Goal: Check status: Check status

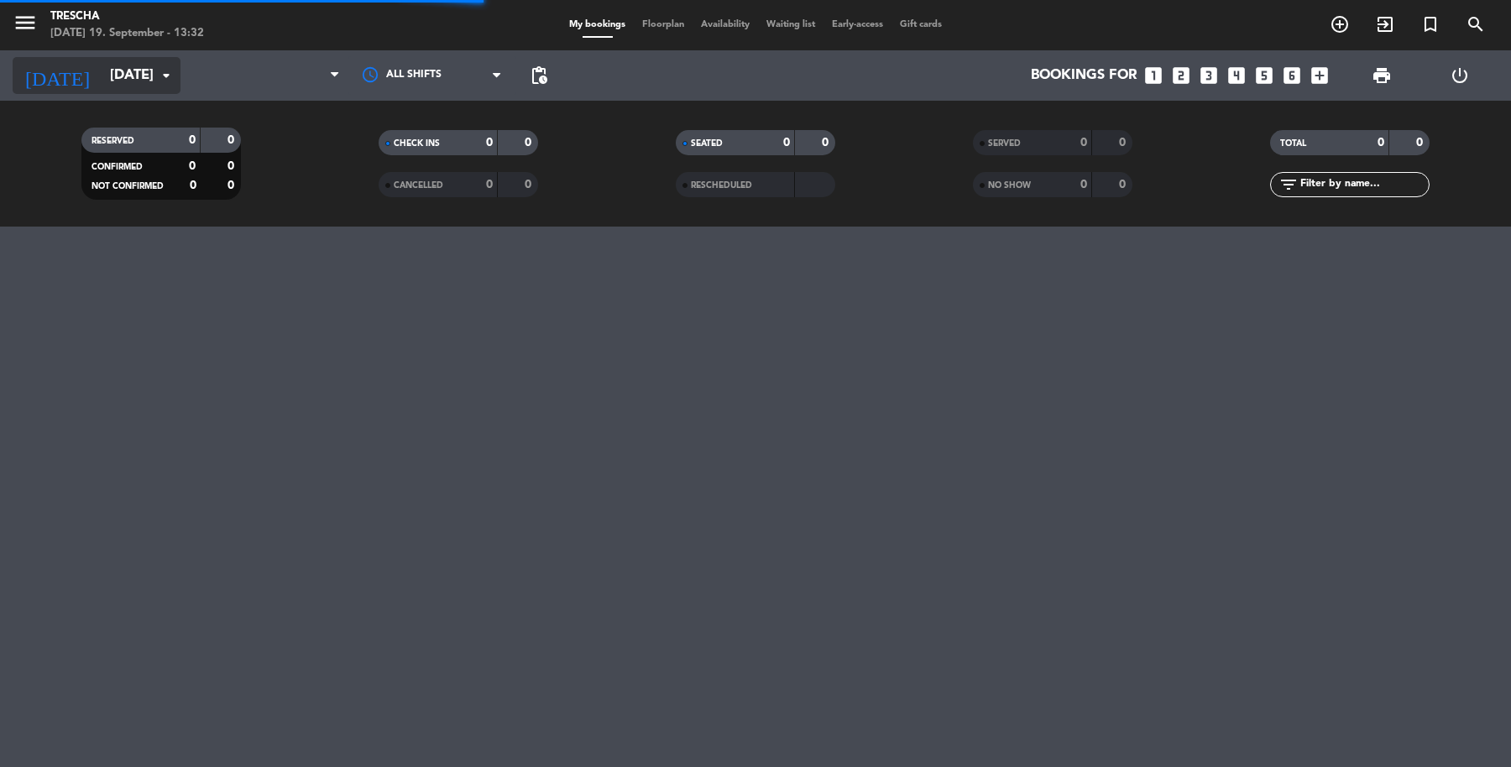
click at [122, 75] on input "[DATE]" at bounding box center [192, 76] width 180 height 33
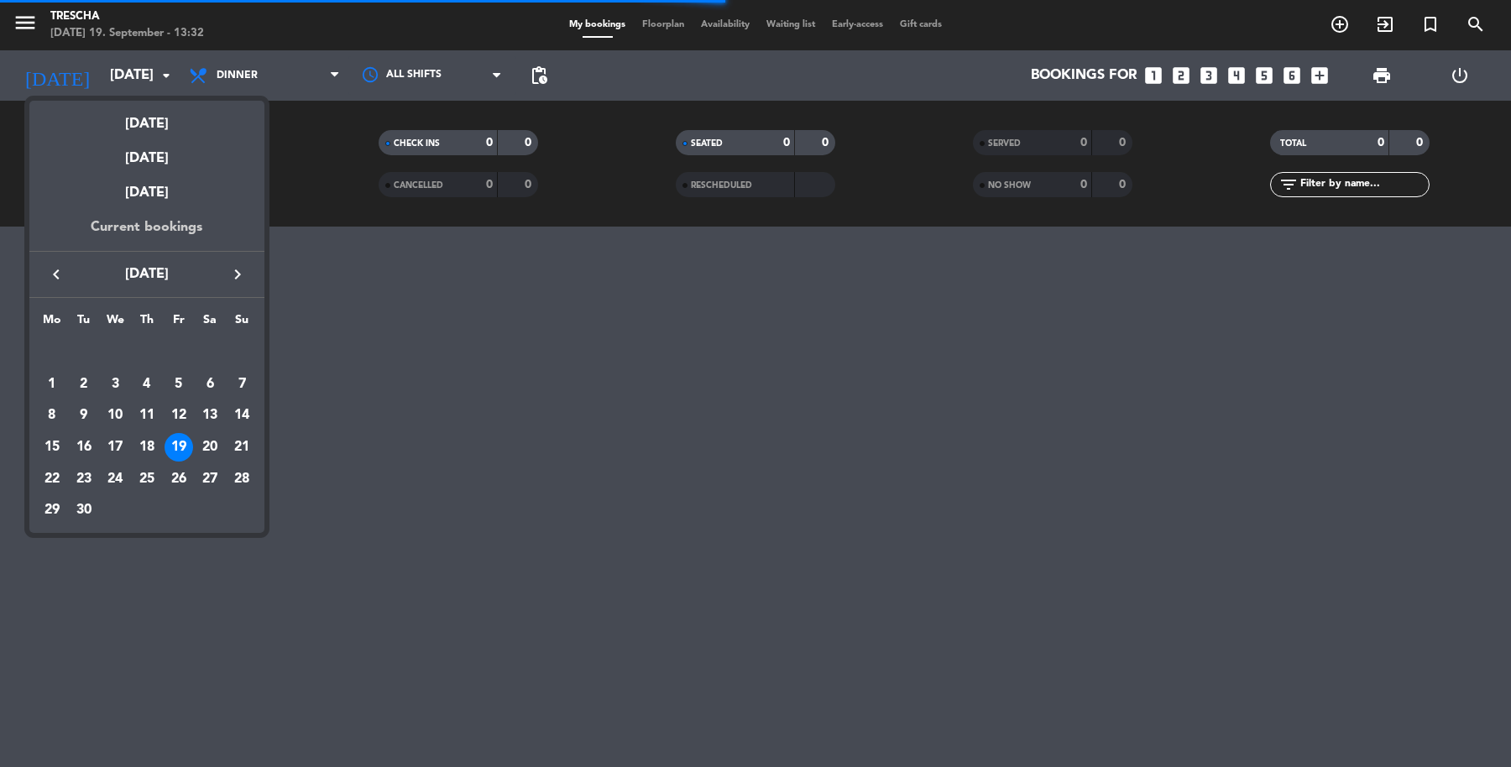
click at [157, 225] on div "Current bookings" at bounding box center [146, 234] width 235 height 34
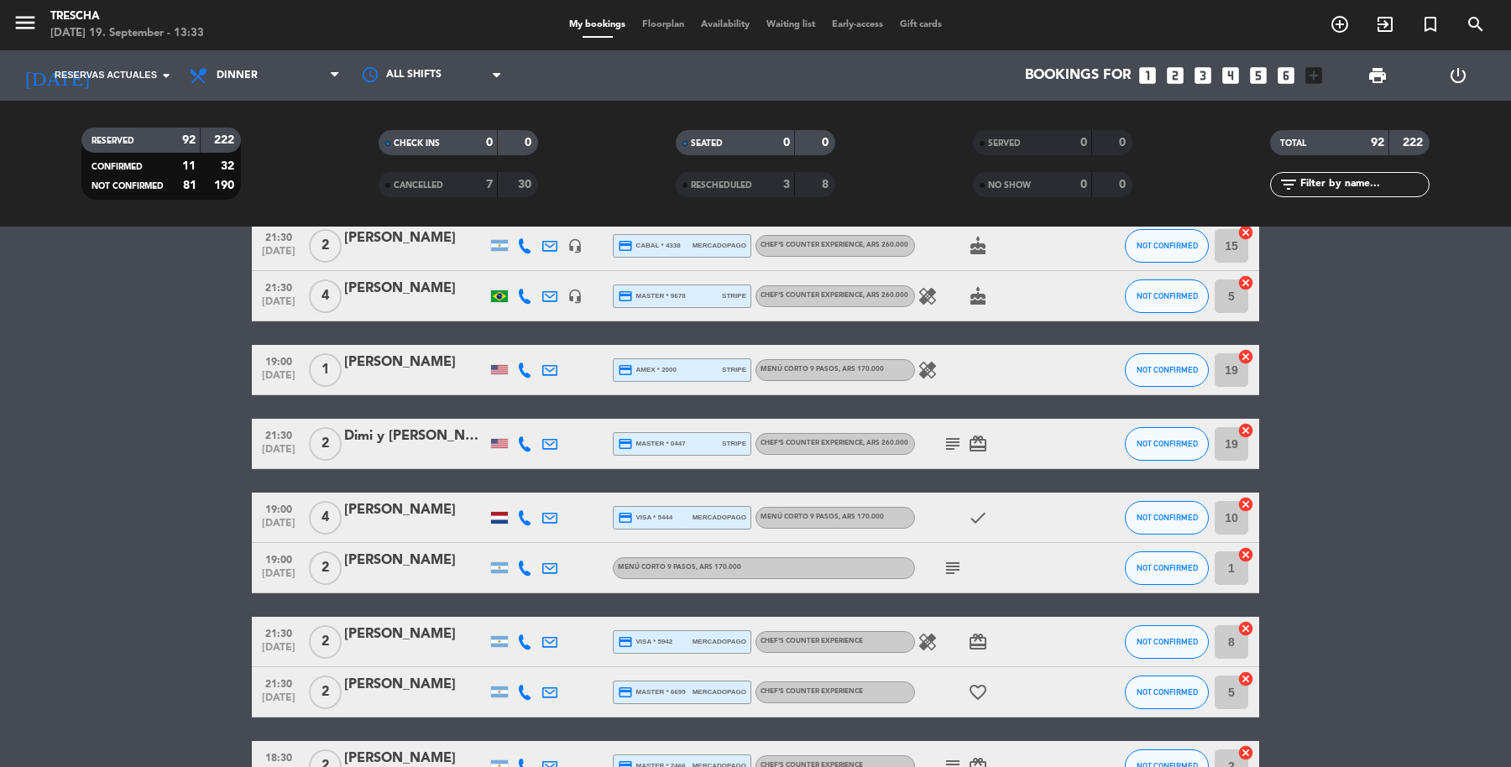
scroll to position [1780, 0]
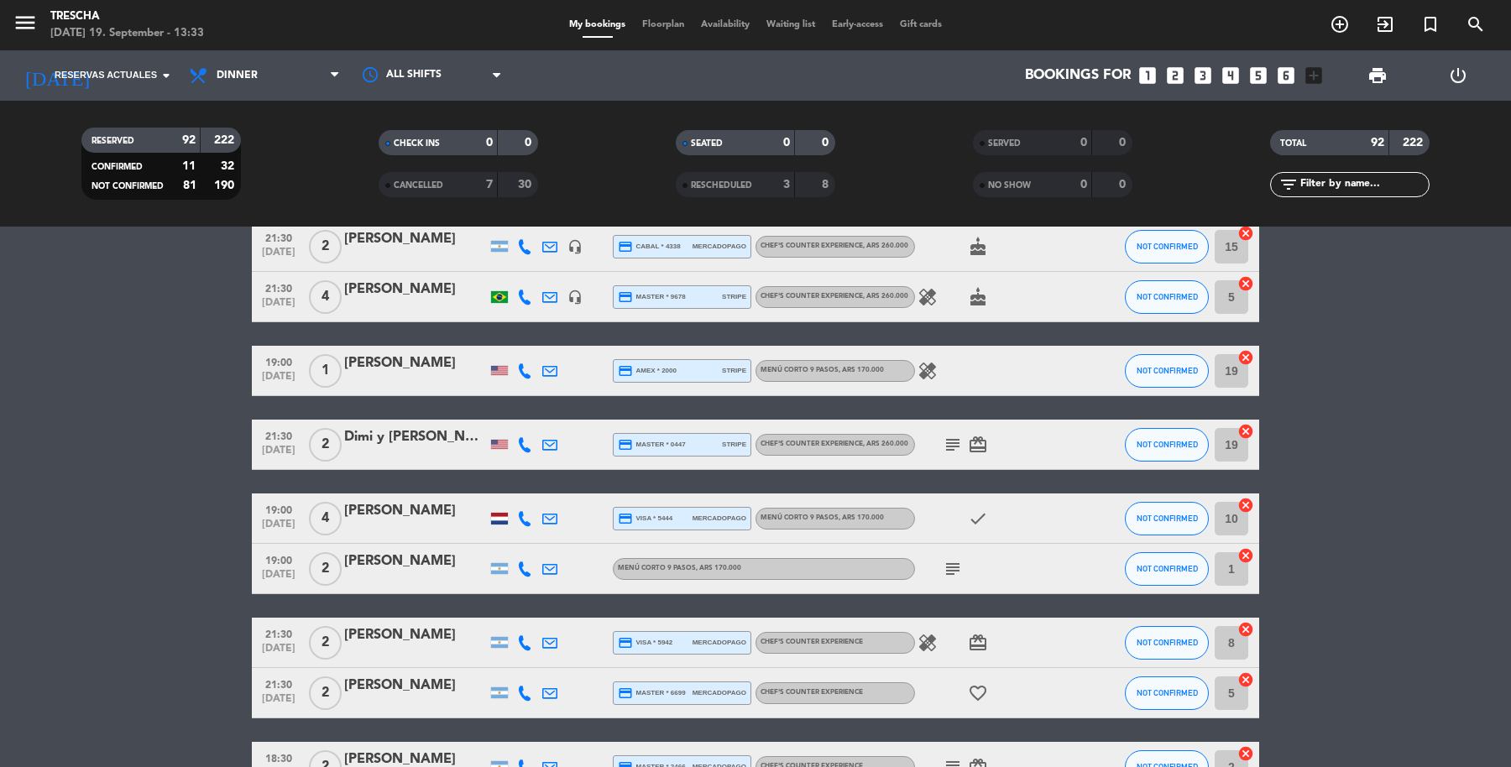
click at [951, 441] on icon "subject" at bounding box center [953, 445] width 20 height 20
click at [923, 643] on icon "healing" at bounding box center [928, 643] width 20 height 20
click at [952, 569] on icon "subject" at bounding box center [953, 569] width 20 height 20
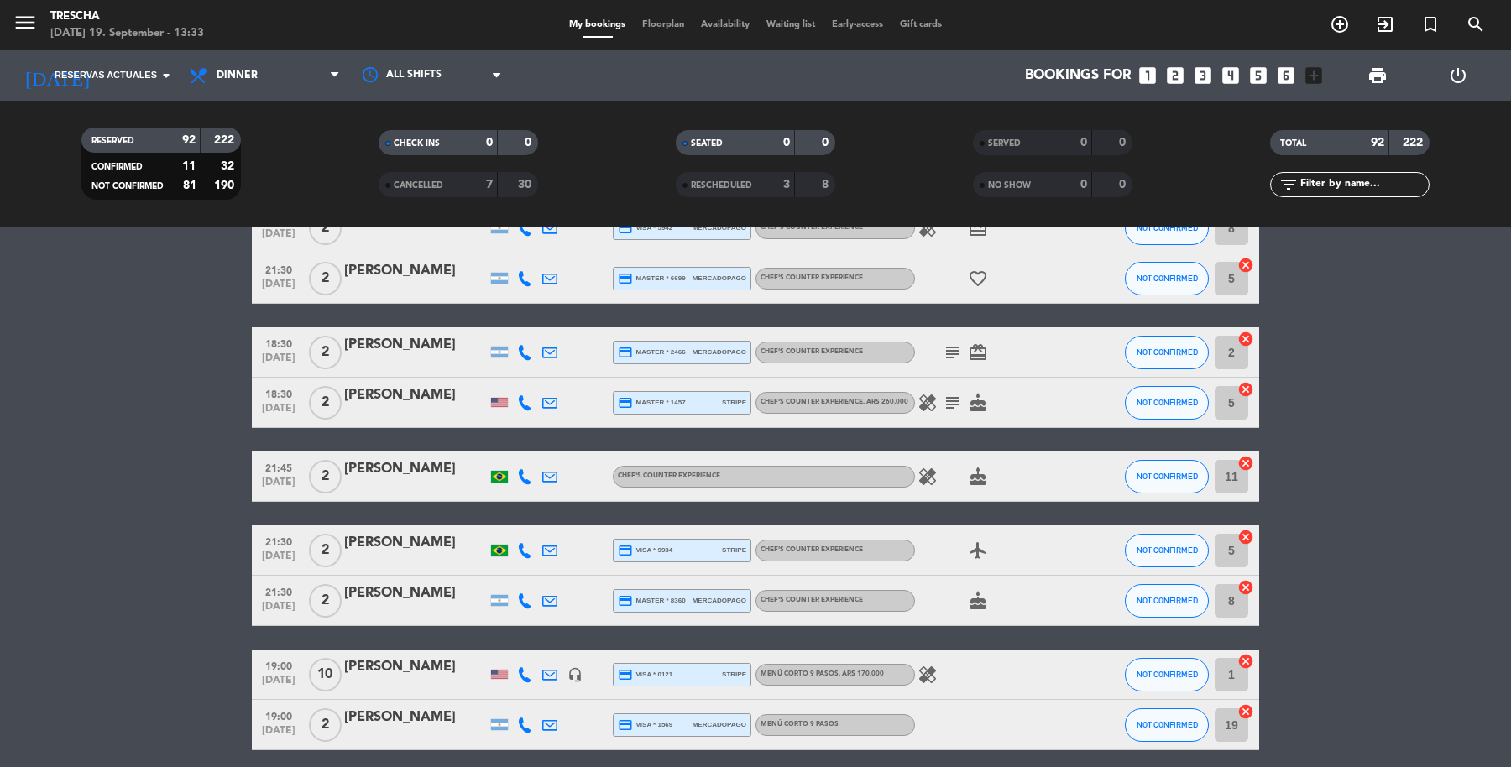
scroll to position [2195, 0]
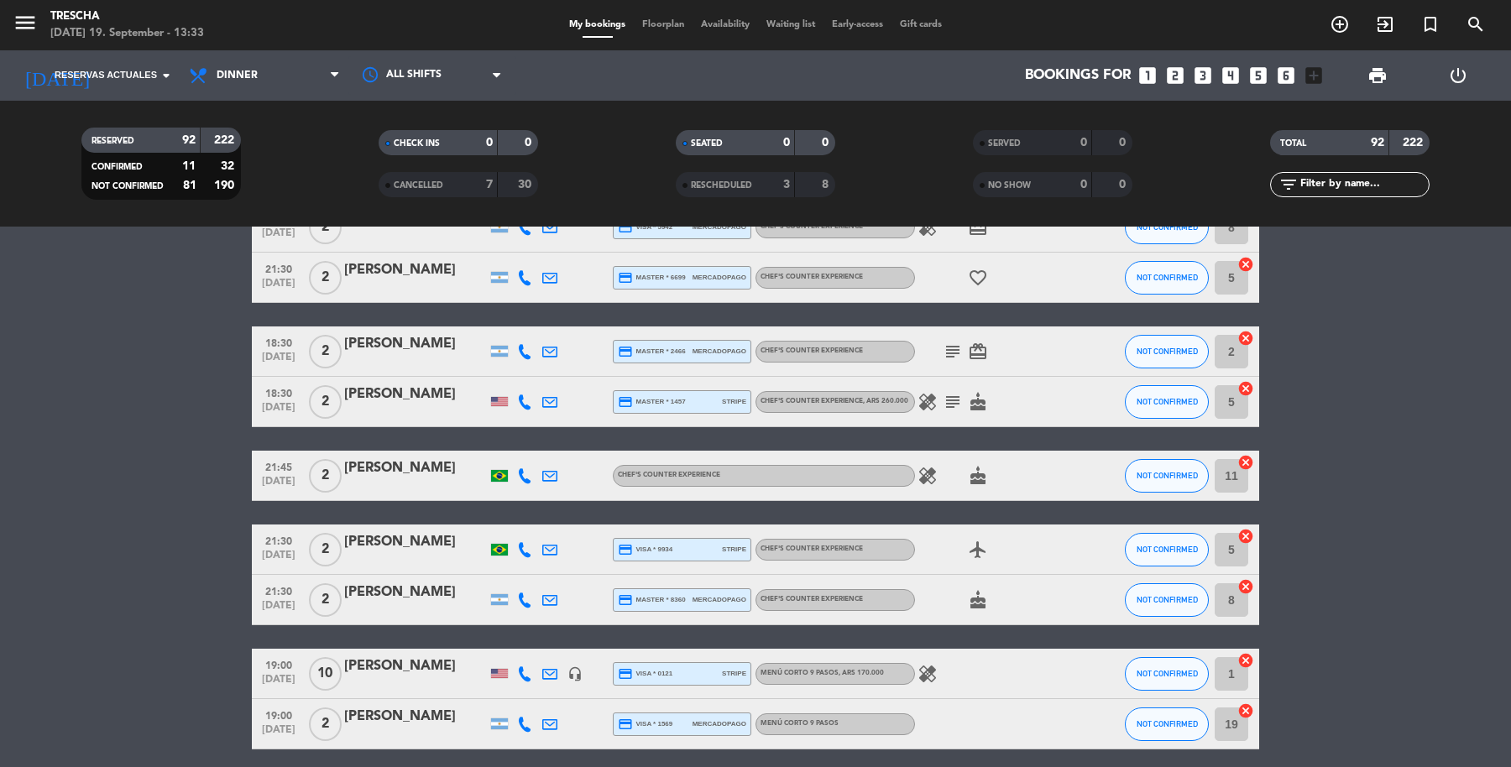
click at [949, 348] on icon "subject" at bounding box center [953, 352] width 20 height 20
click at [950, 399] on icon "subject" at bounding box center [953, 402] width 20 height 20
click at [919, 402] on icon "healing" at bounding box center [928, 402] width 20 height 20
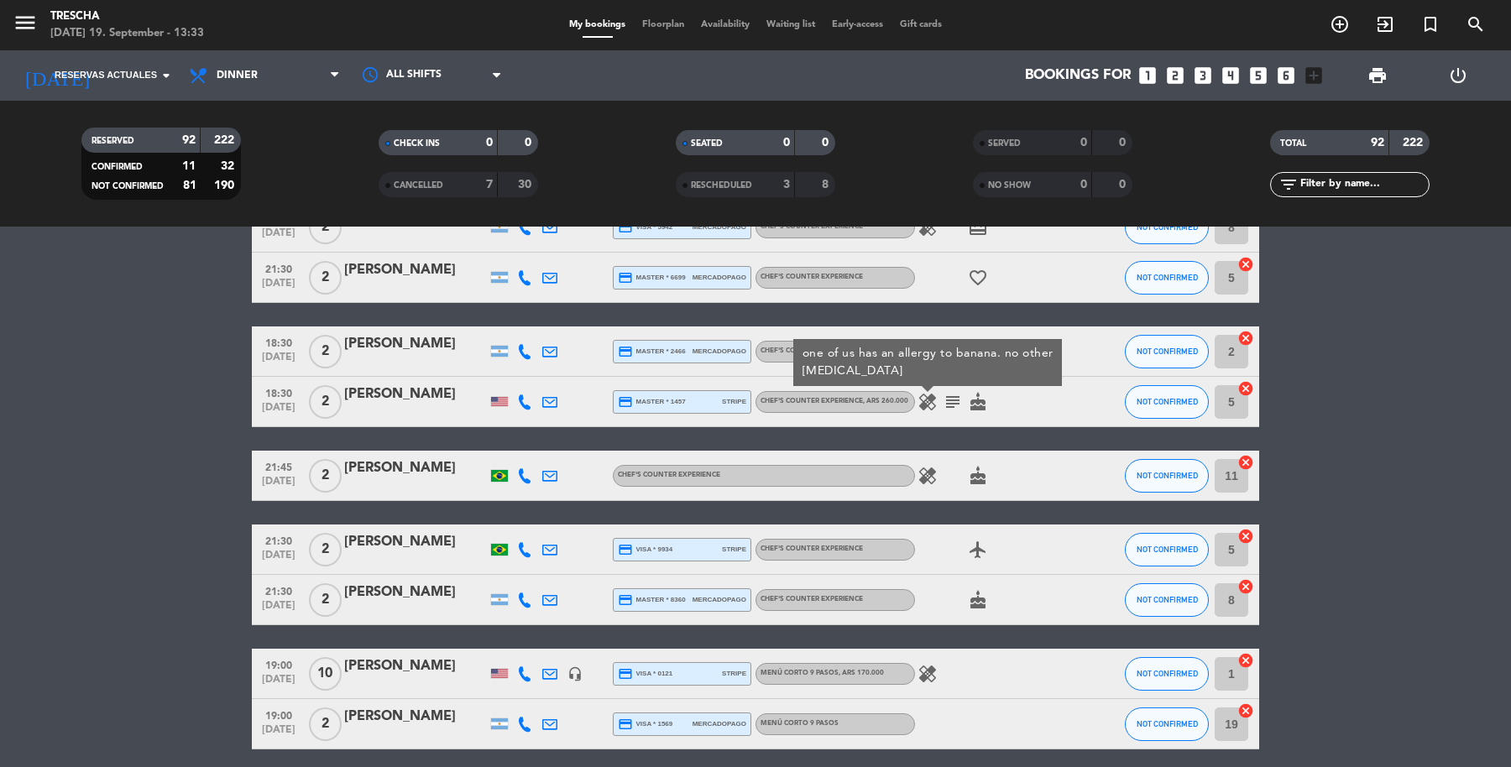
click at [932, 477] on icon "healing" at bounding box center [928, 476] width 20 height 20
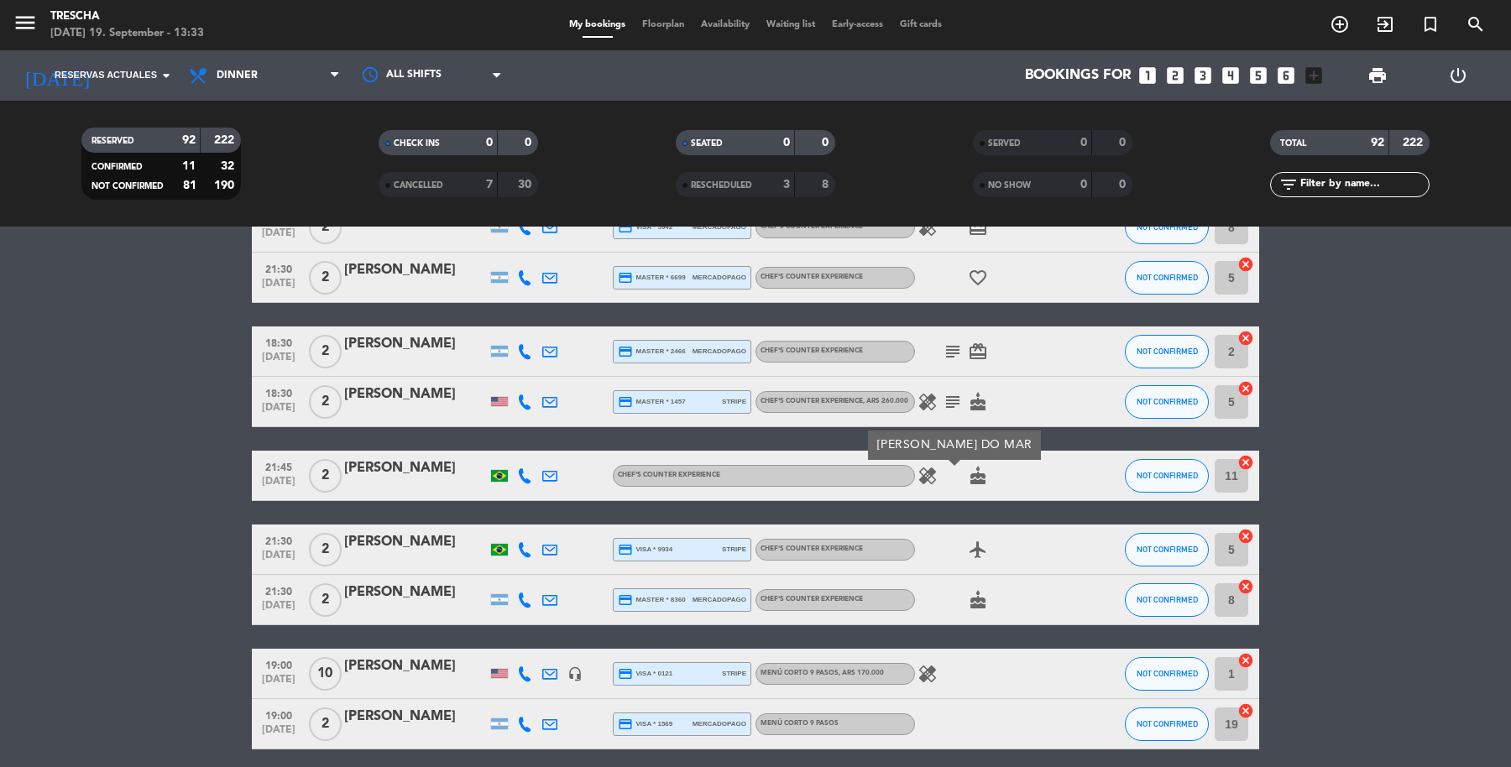
click at [923, 672] on icon "healing" at bounding box center [928, 674] width 20 height 20
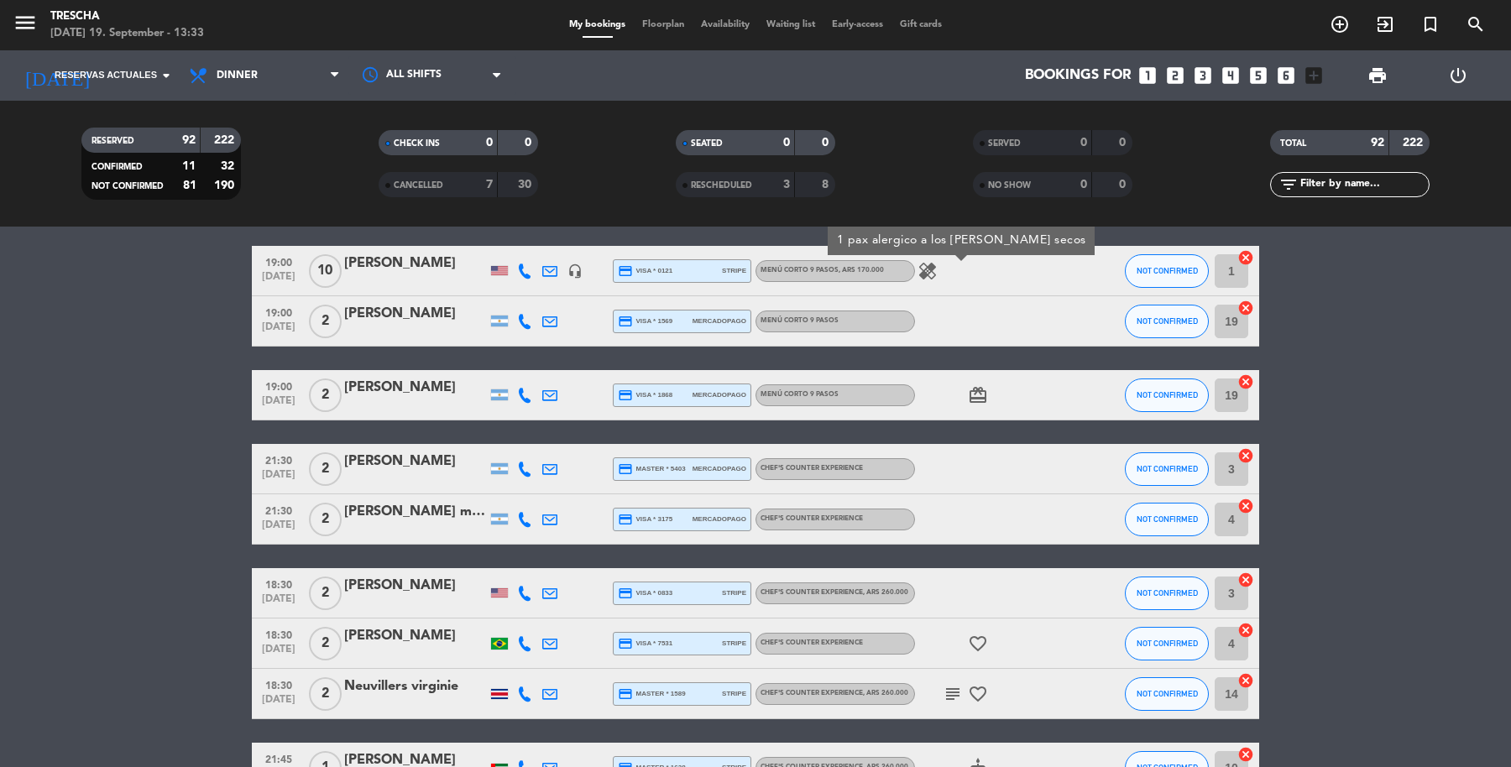
scroll to position [2598, 0]
click at [944, 694] on icon "subject" at bounding box center [953, 694] width 20 height 20
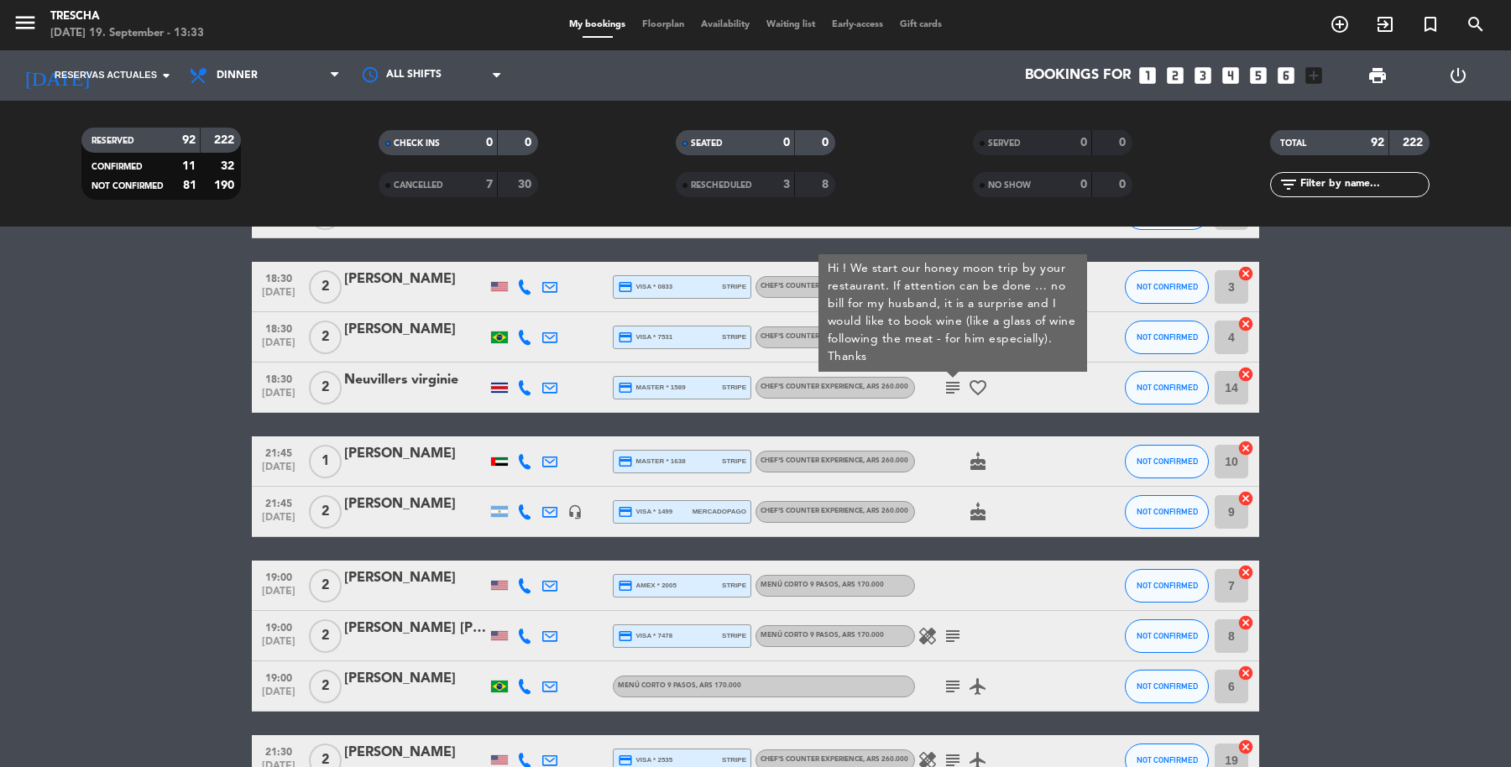
scroll to position [2906, 0]
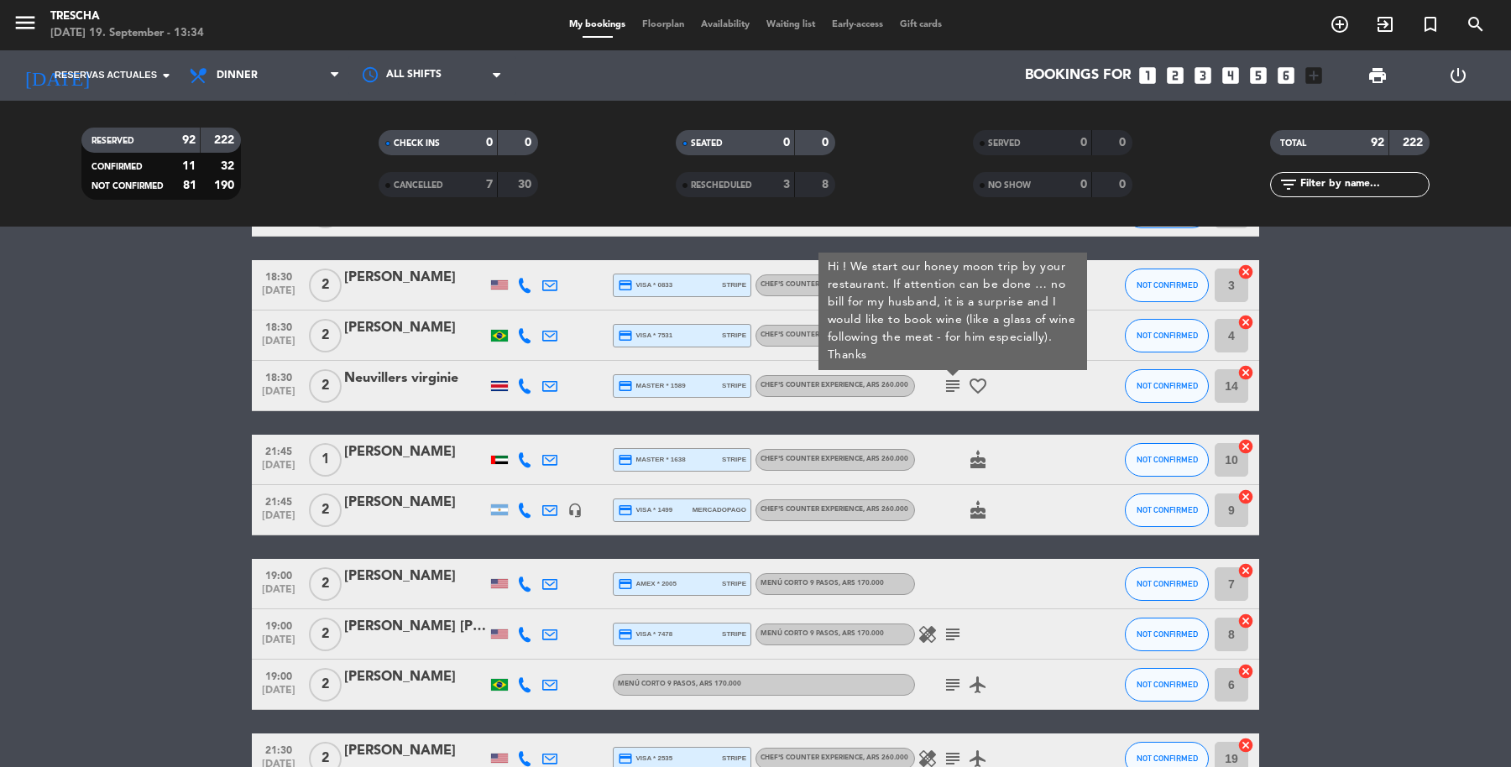
click at [931, 638] on icon "healing" at bounding box center [928, 635] width 20 height 20
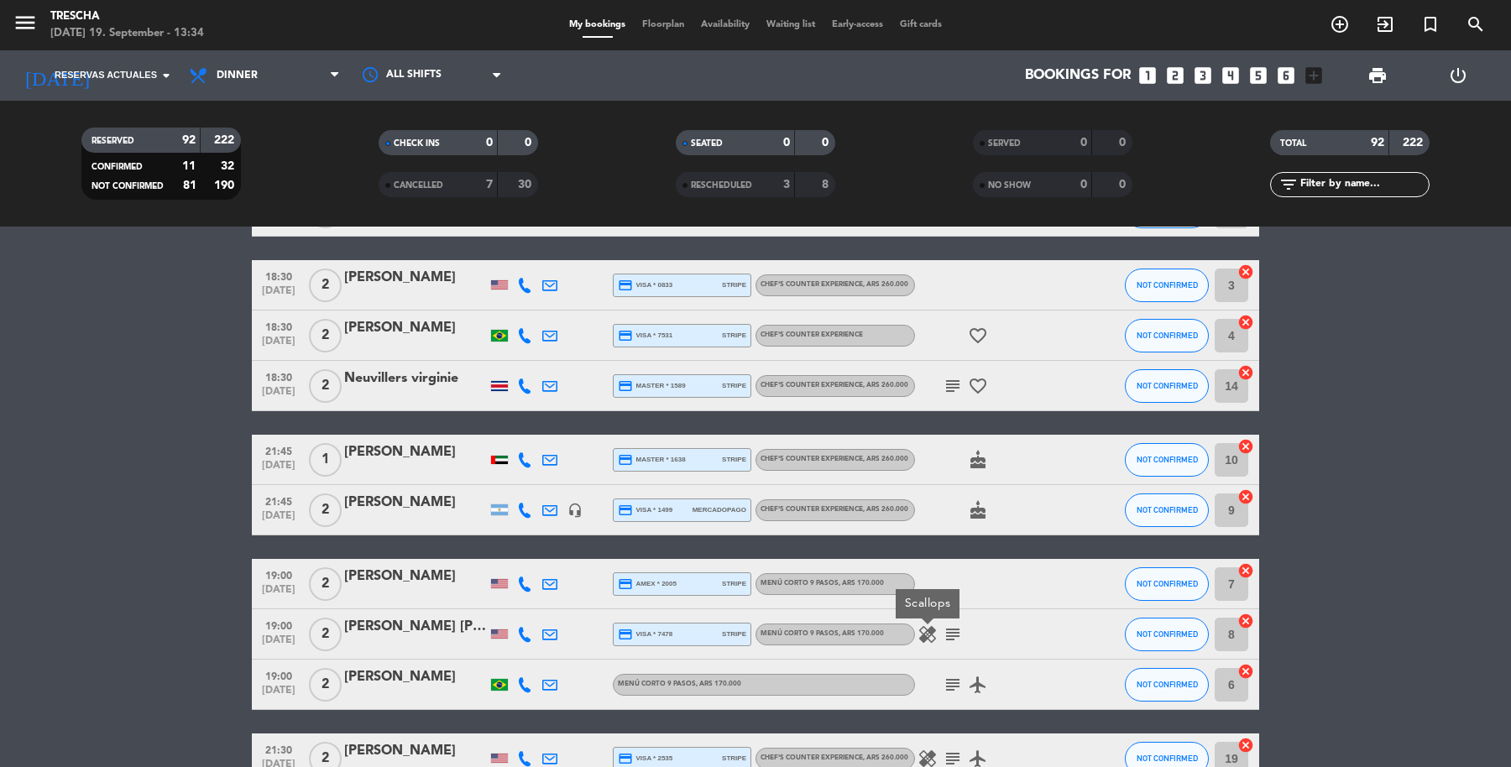
click at [1400, 463] on bookings-row "19:00 [DATE] 3 [PERSON_NAME] credit_card visa * 2309 mercadopago Menú corto 9 p…" at bounding box center [755, 318] width 1511 height 5927
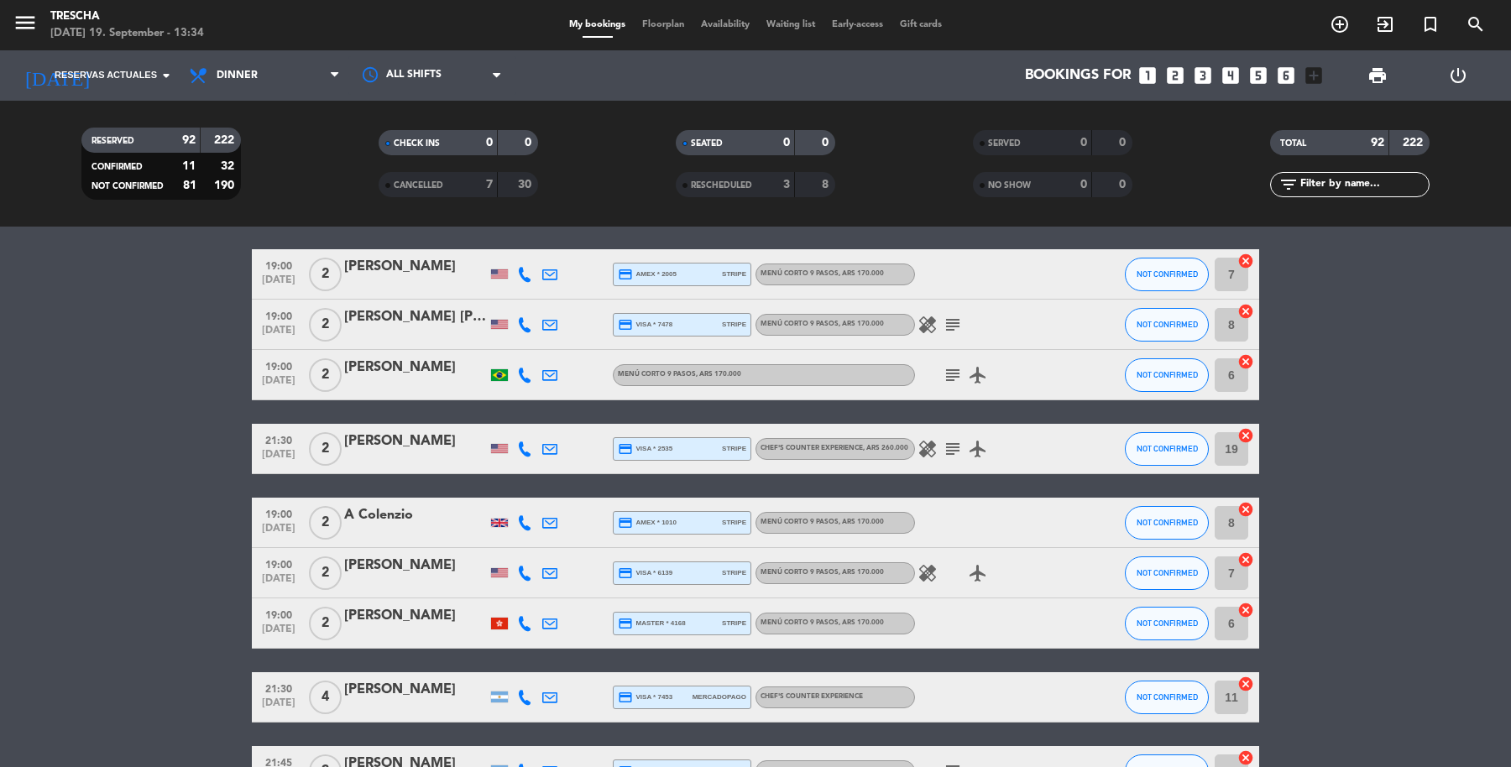
scroll to position [3217, 0]
click at [920, 443] on icon "healing" at bounding box center [928, 448] width 20 height 20
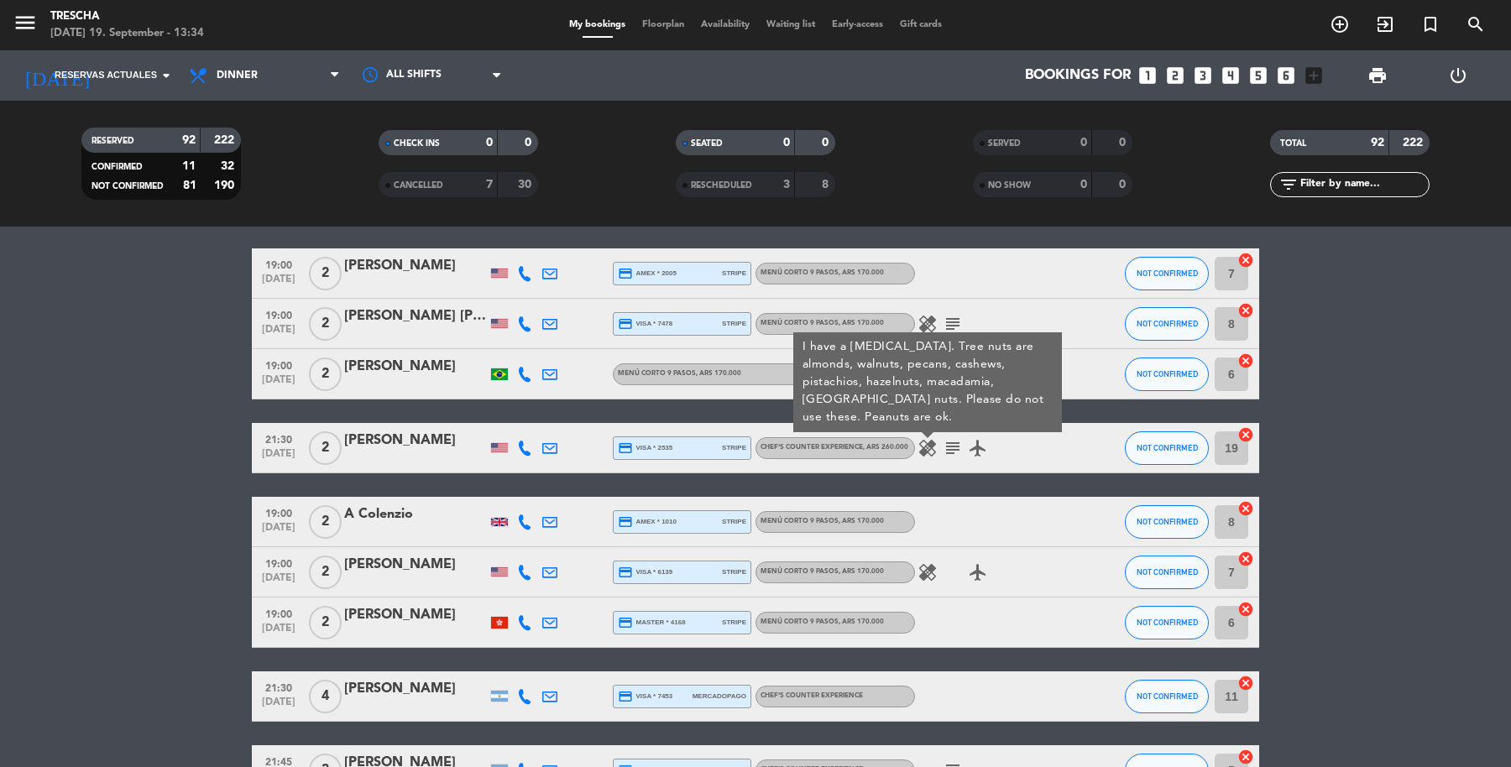
click at [928, 569] on icon "healing" at bounding box center [928, 572] width 20 height 20
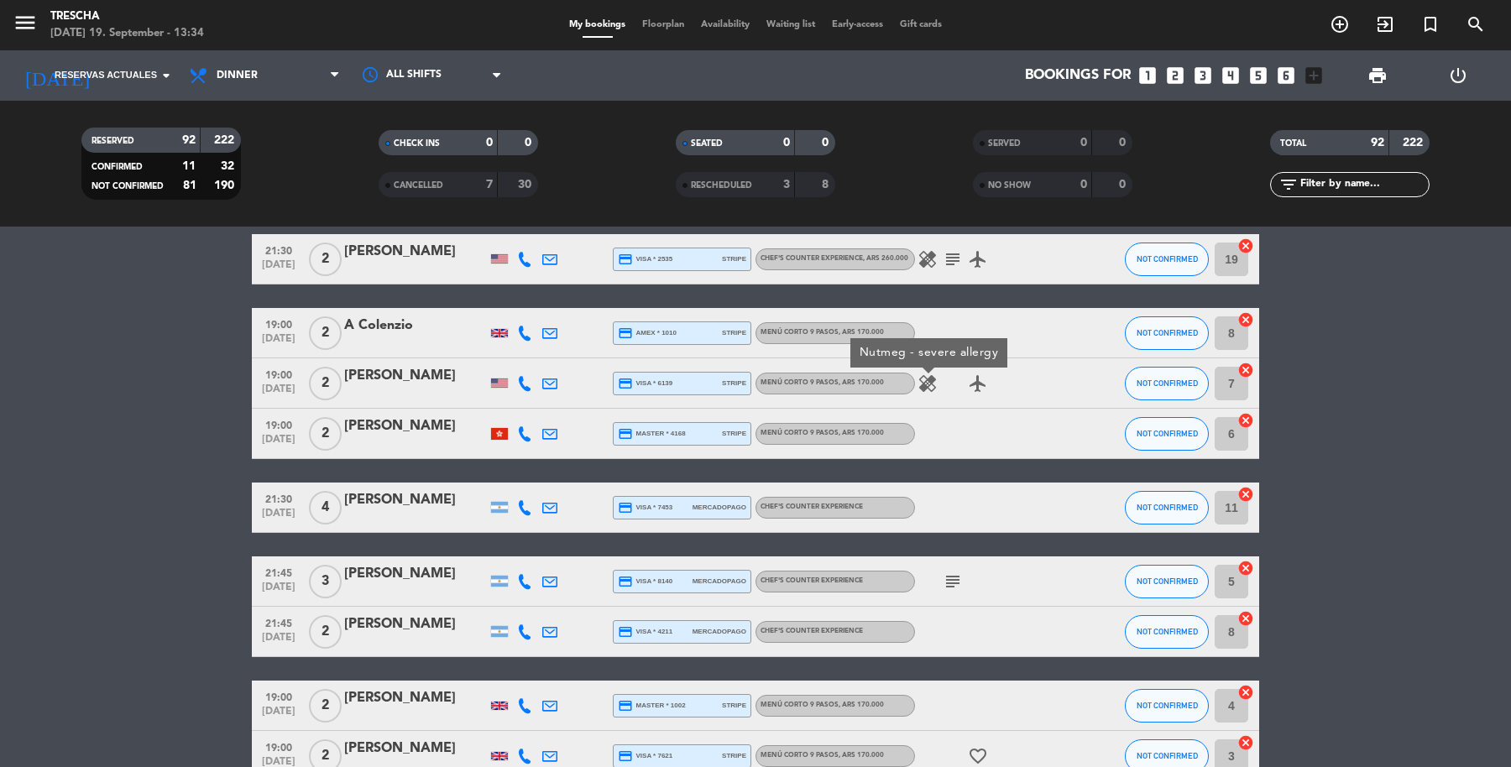
scroll to position [3408, 0]
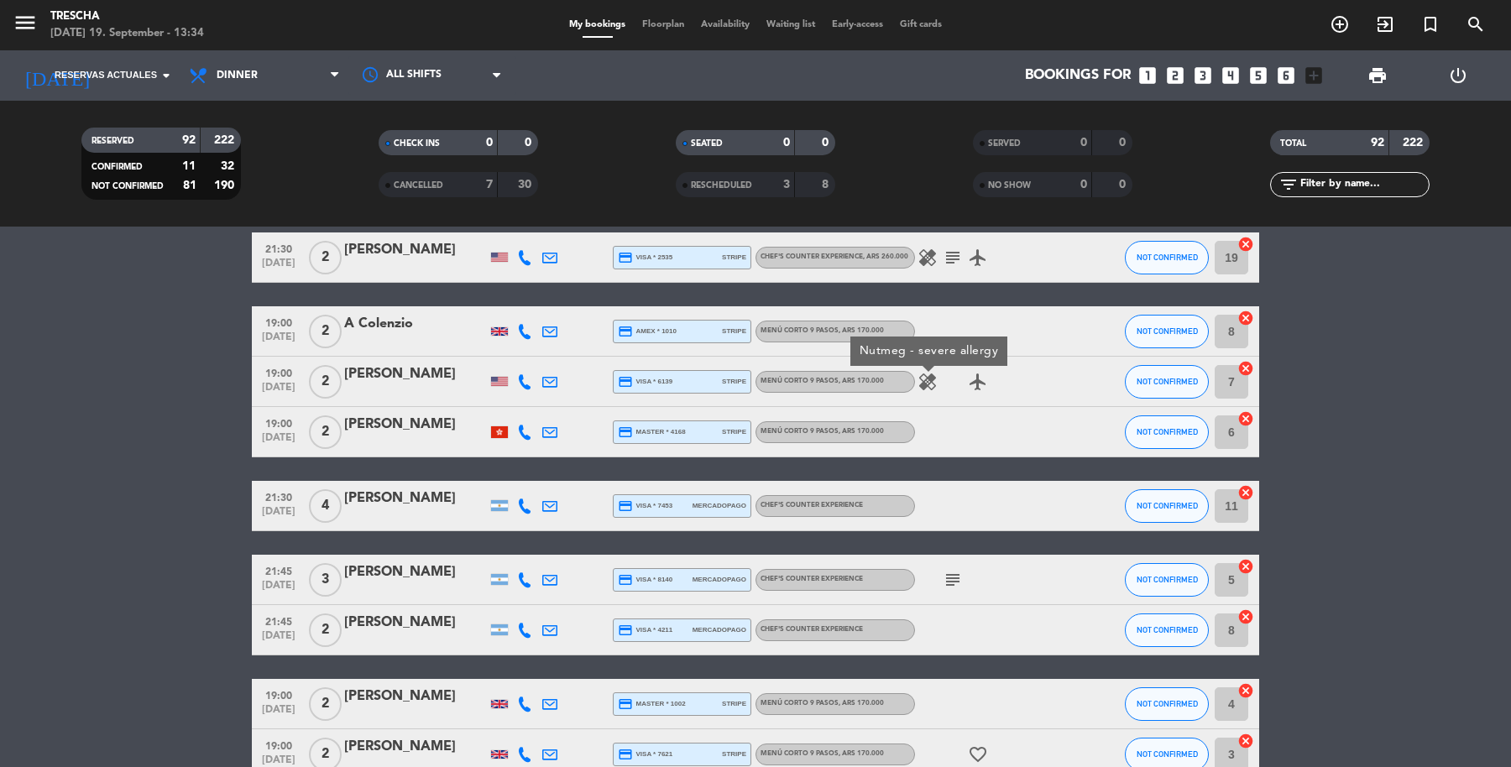
click at [951, 579] on icon "subject" at bounding box center [953, 580] width 20 height 20
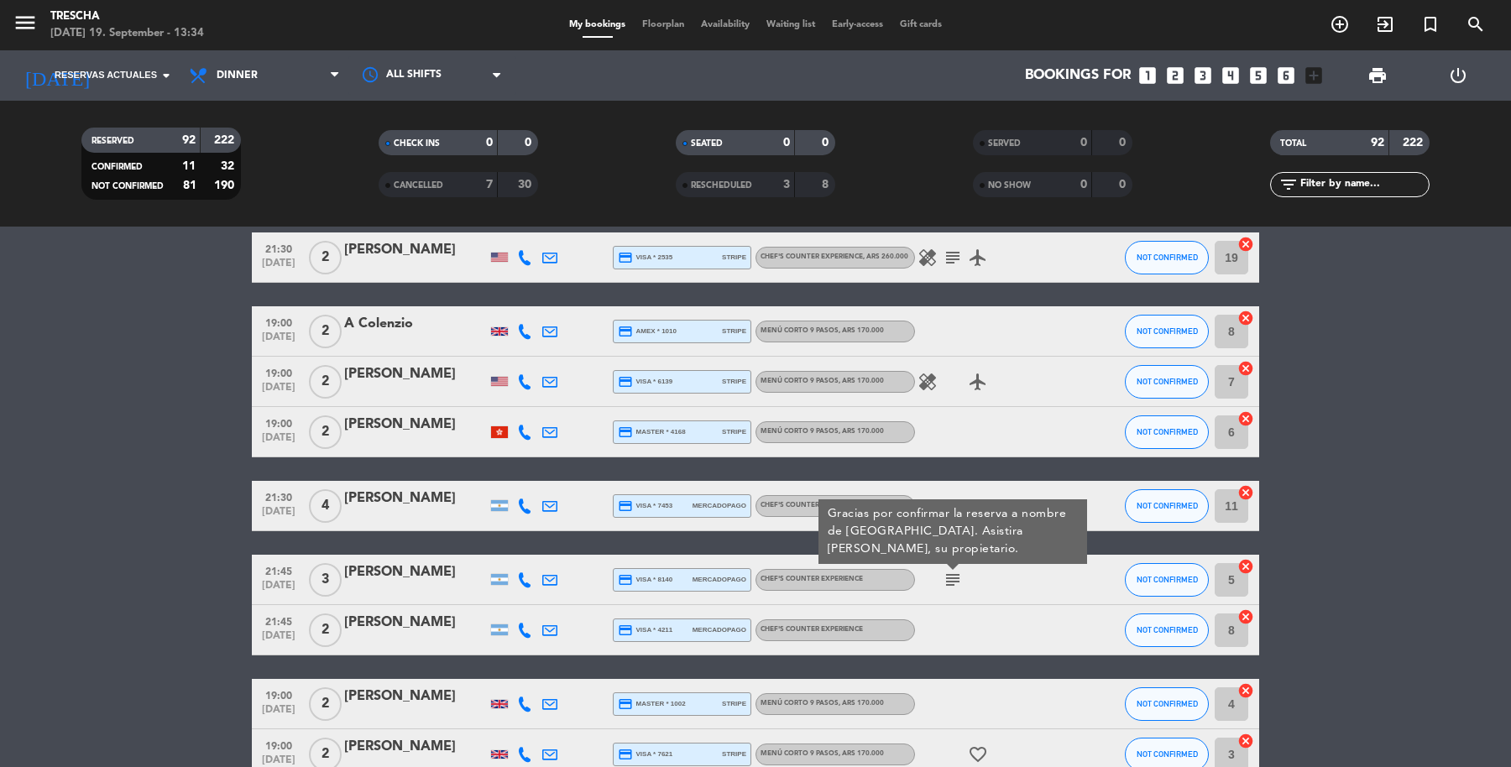
click at [389, 570] on div "[PERSON_NAME]" at bounding box center [415, 573] width 143 height 22
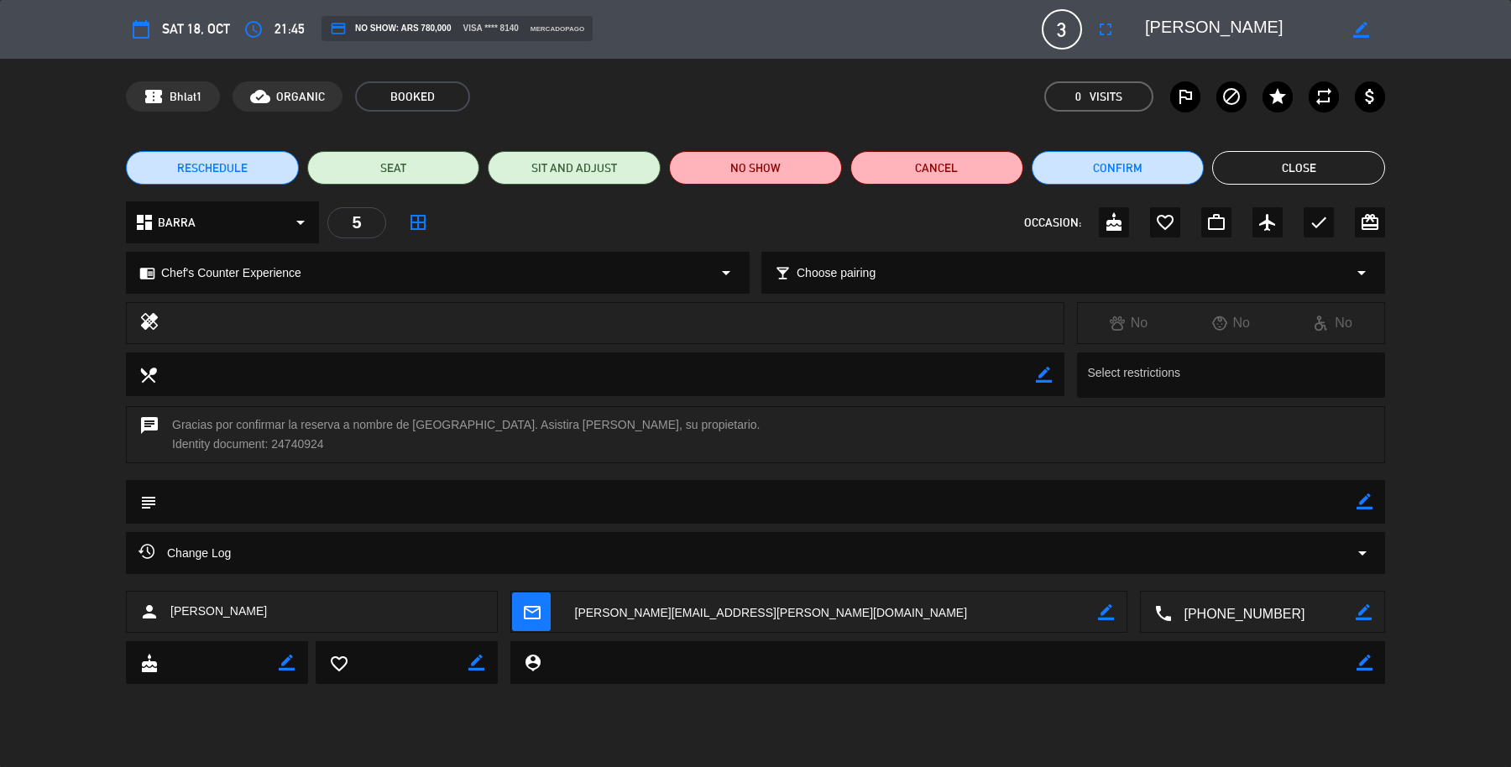
click at [1322, 169] on button "Close" at bounding box center [1298, 168] width 173 height 34
